Goal: Information Seeking & Learning: Check status

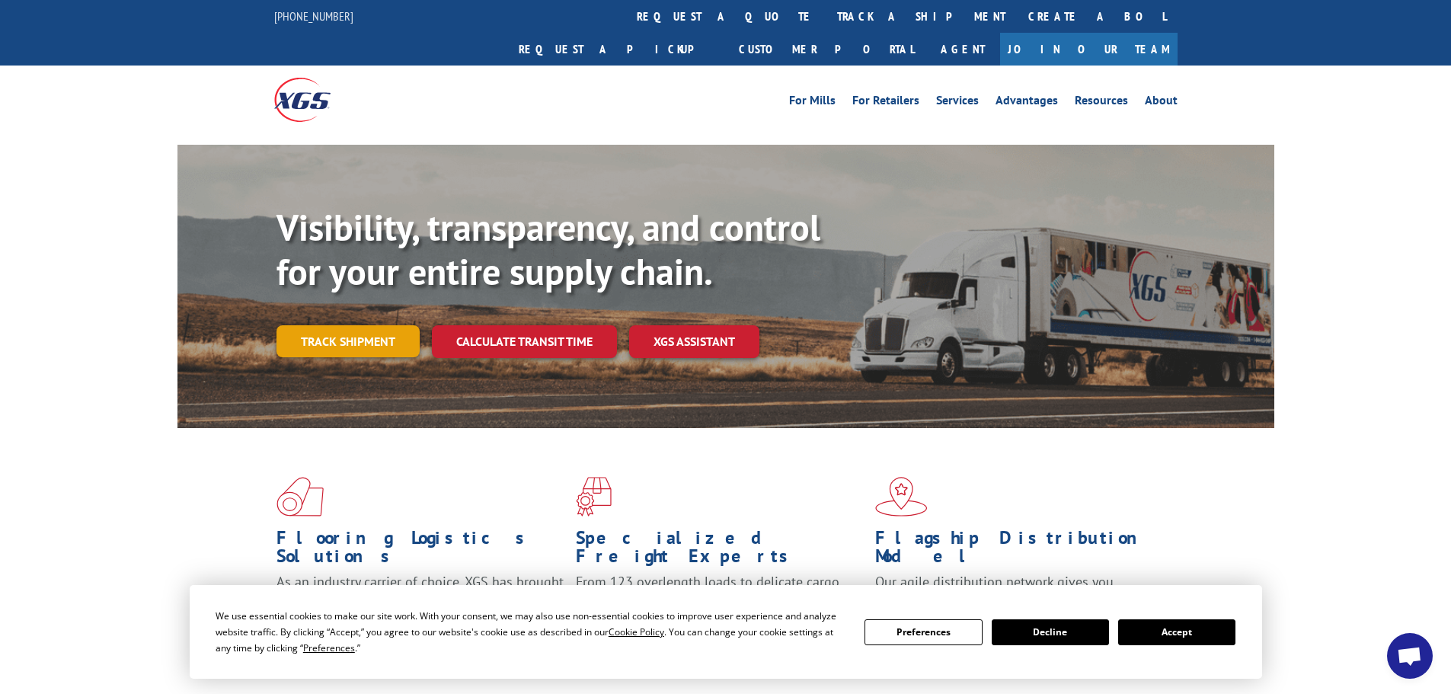
click at [360, 325] on link "Track shipment" at bounding box center [347, 341] width 143 height 32
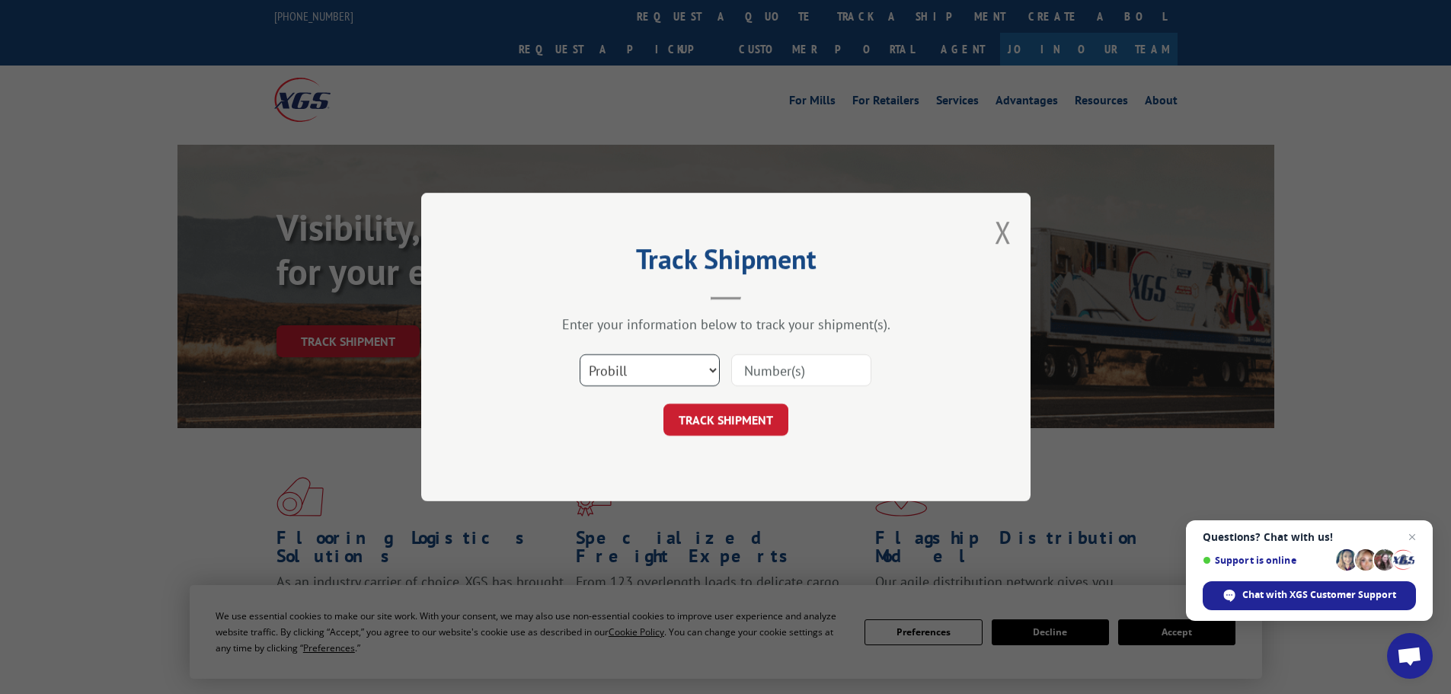
click at [618, 364] on select "Select category... Probill BOL PO" at bounding box center [650, 370] width 140 height 32
select select "po"
click at [580, 354] on select "Select category... Probill BOL PO" at bounding box center [650, 370] width 140 height 32
paste input "29521885"
type input "29521885"
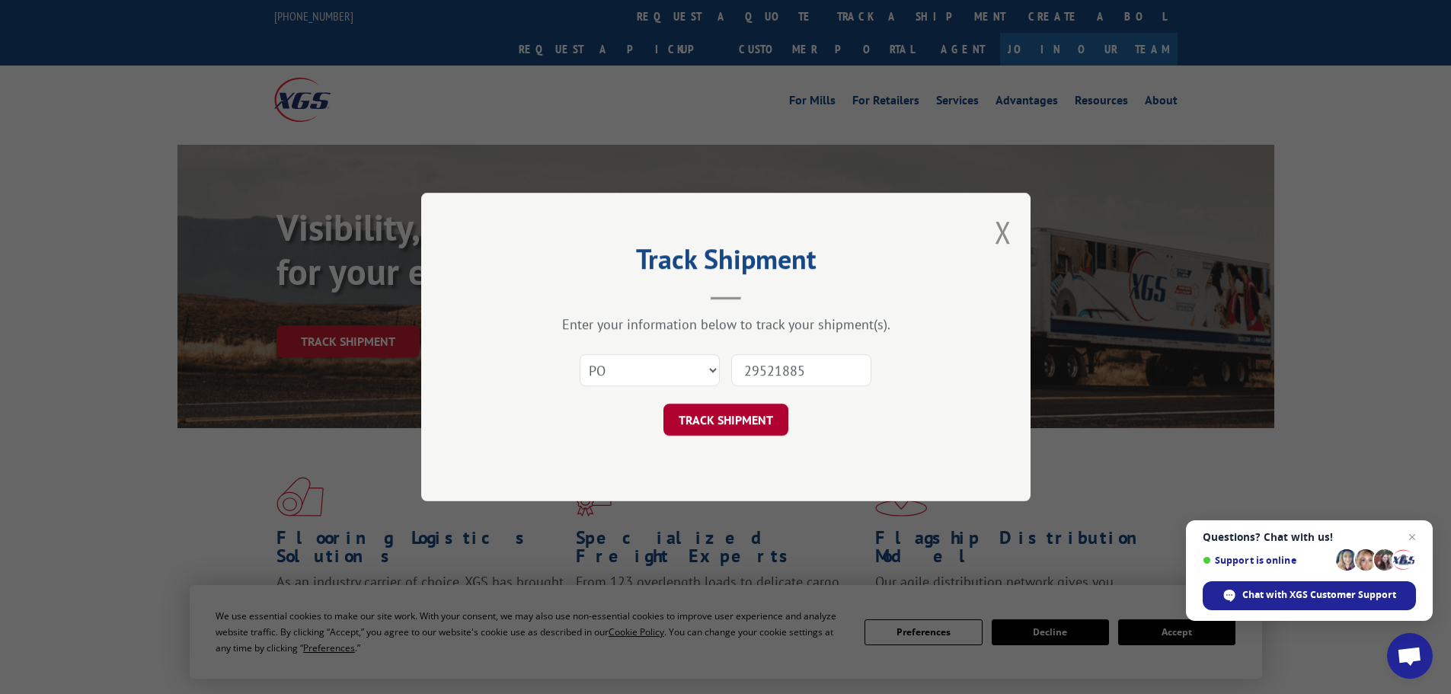
click at [729, 416] on button "TRACK SHIPMENT" at bounding box center [725, 420] width 125 height 32
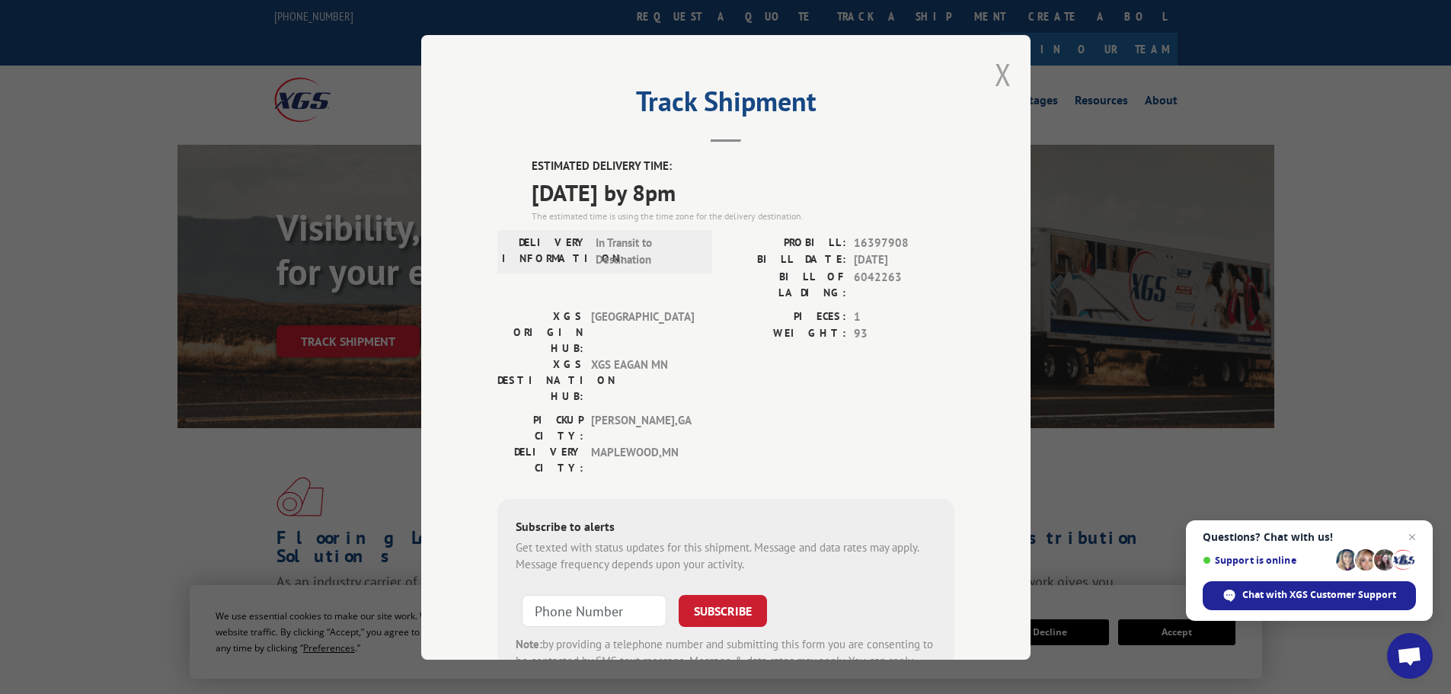
click at [1000, 75] on button "Close modal" at bounding box center [1003, 74] width 17 height 40
